Goal: Check status: Check status

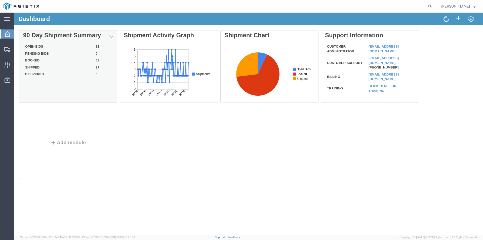
click at [87, 46] on td "Open Bids" at bounding box center [58, 46] width 71 height 7
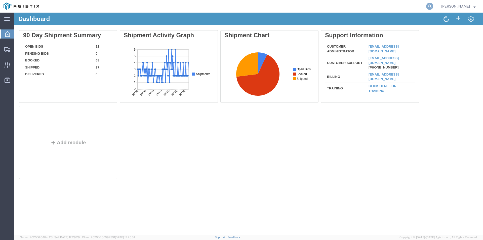
click at [434, 7] on icon at bounding box center [430, 6] width 7 height 7
click at [331, 5] on input "search" at bounding box center [349, 6] width 153 height 12
paste input "19362282"
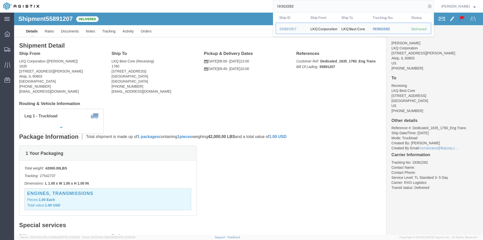
drag, startPoint x: 318, startPoint y: 7, endPoint x: 257, endPoint y: 4, distance: 61.0
click at [258, 5] on div "19362282 Ship ID Ship From Ship To Tracking Nu. Status Ship ID 55891207 Ship Fr…" at bounding box center [239, 6] width 392 height 13
paste input "56275314"
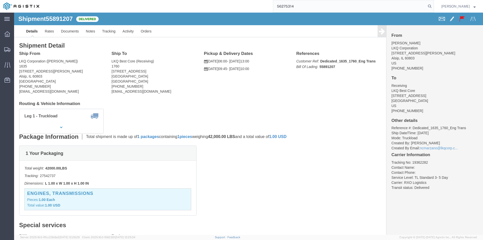
type input "56275314"
